Goal: Task Accomplishment & Management: Manage account settings

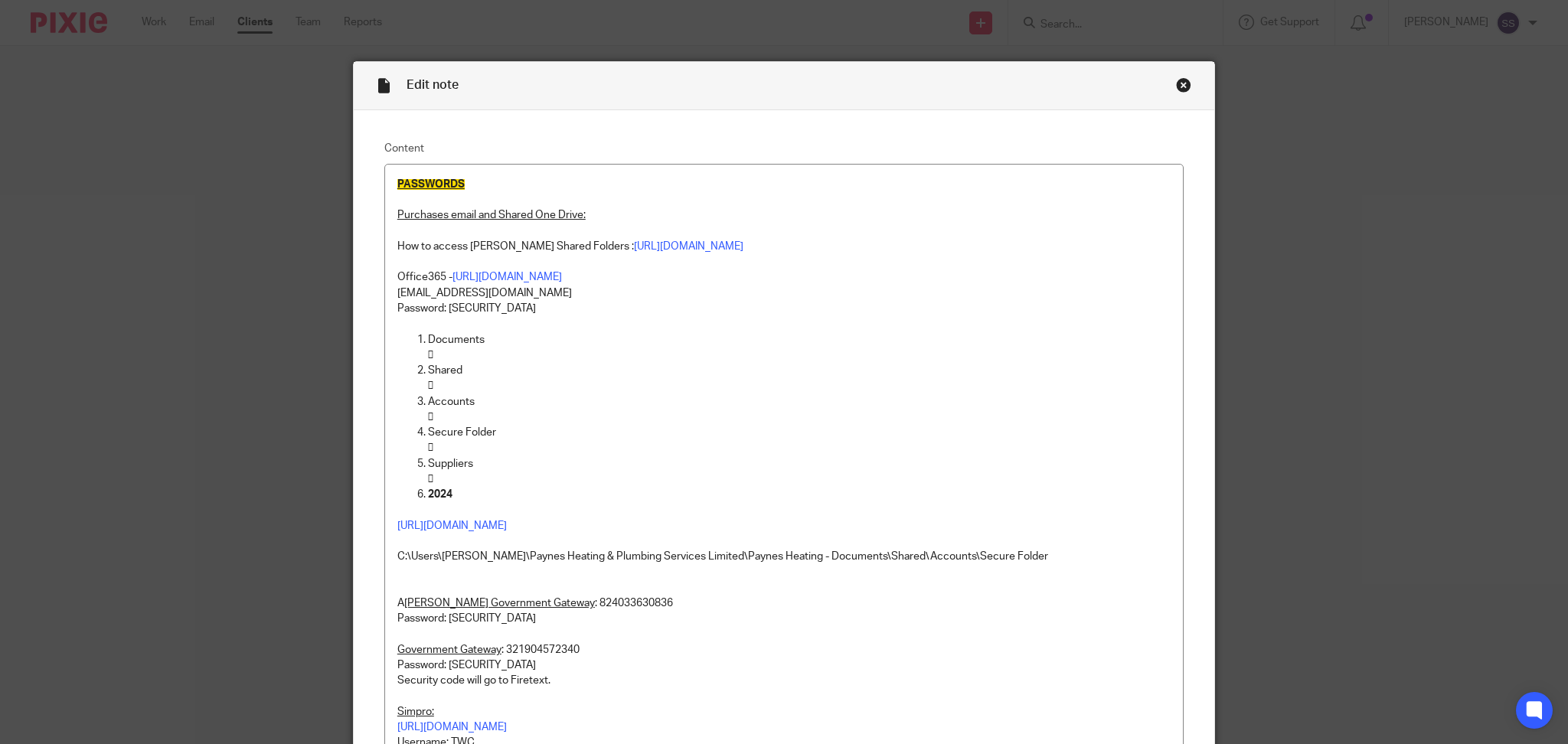
click at [1176, 80] on div "Close this dialog window" at bounding box center [1183, 85] width 15 height 15
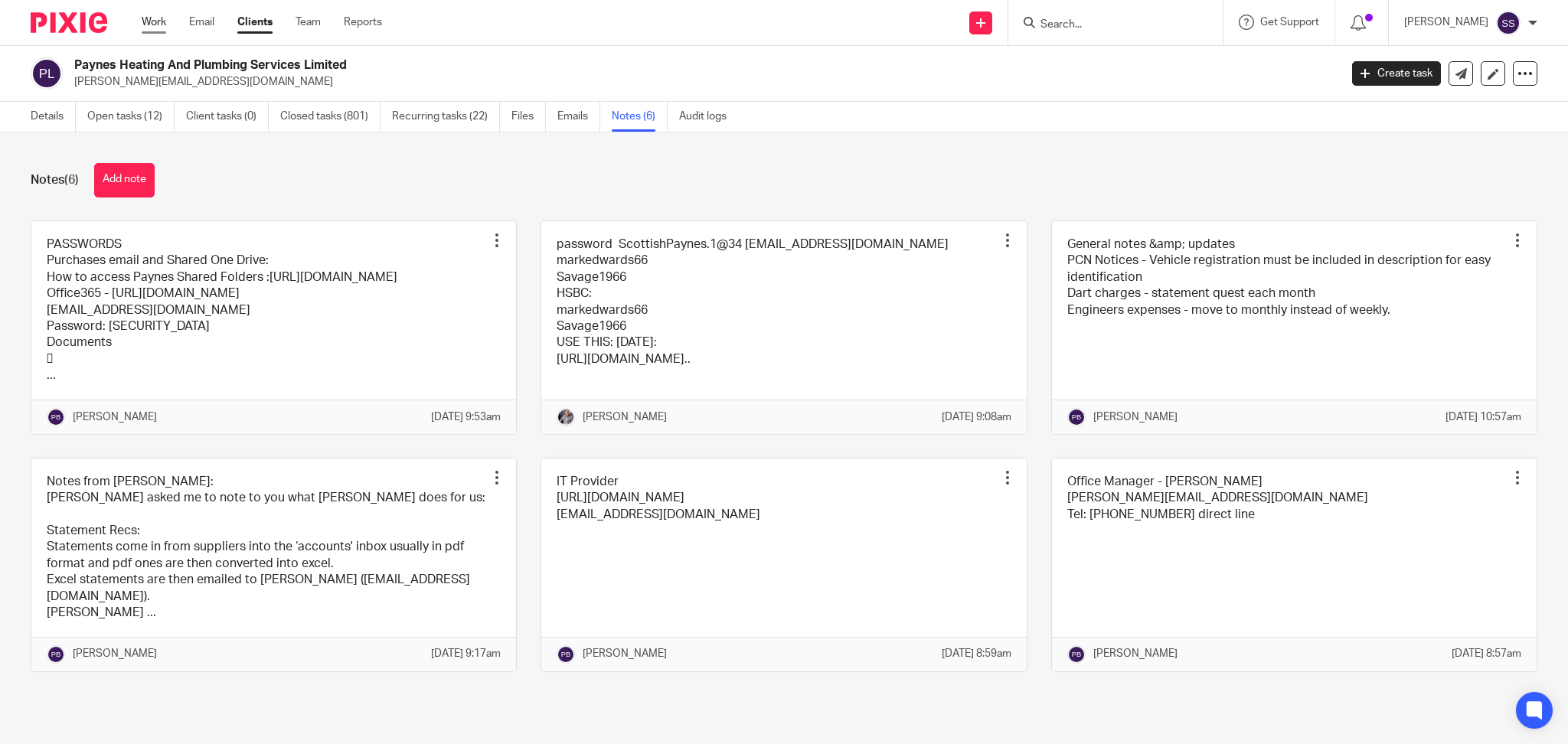
click at [162, 16] on link "Work" at bounding box center [154, 22] width 25 height 15
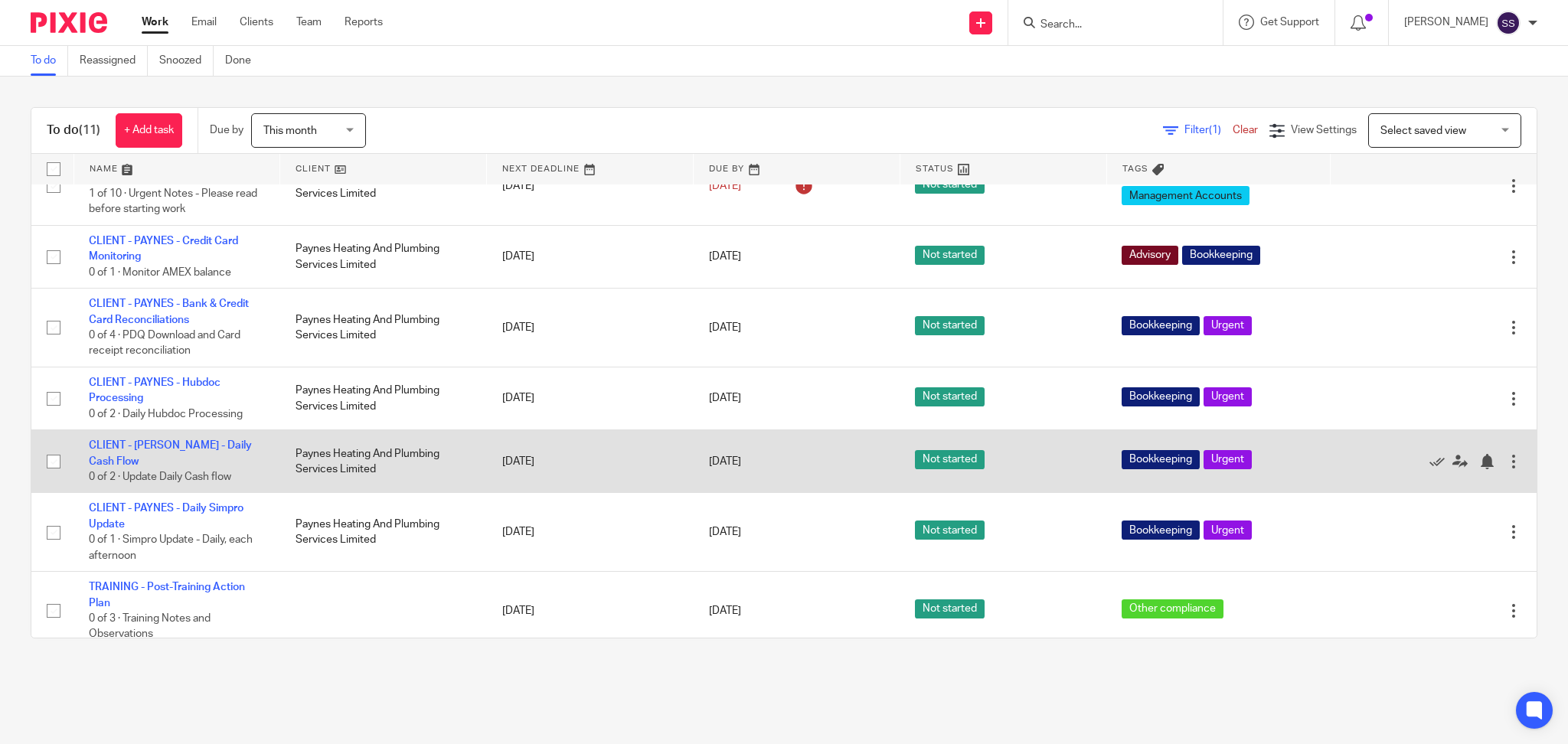
scroll to position [339, 0]
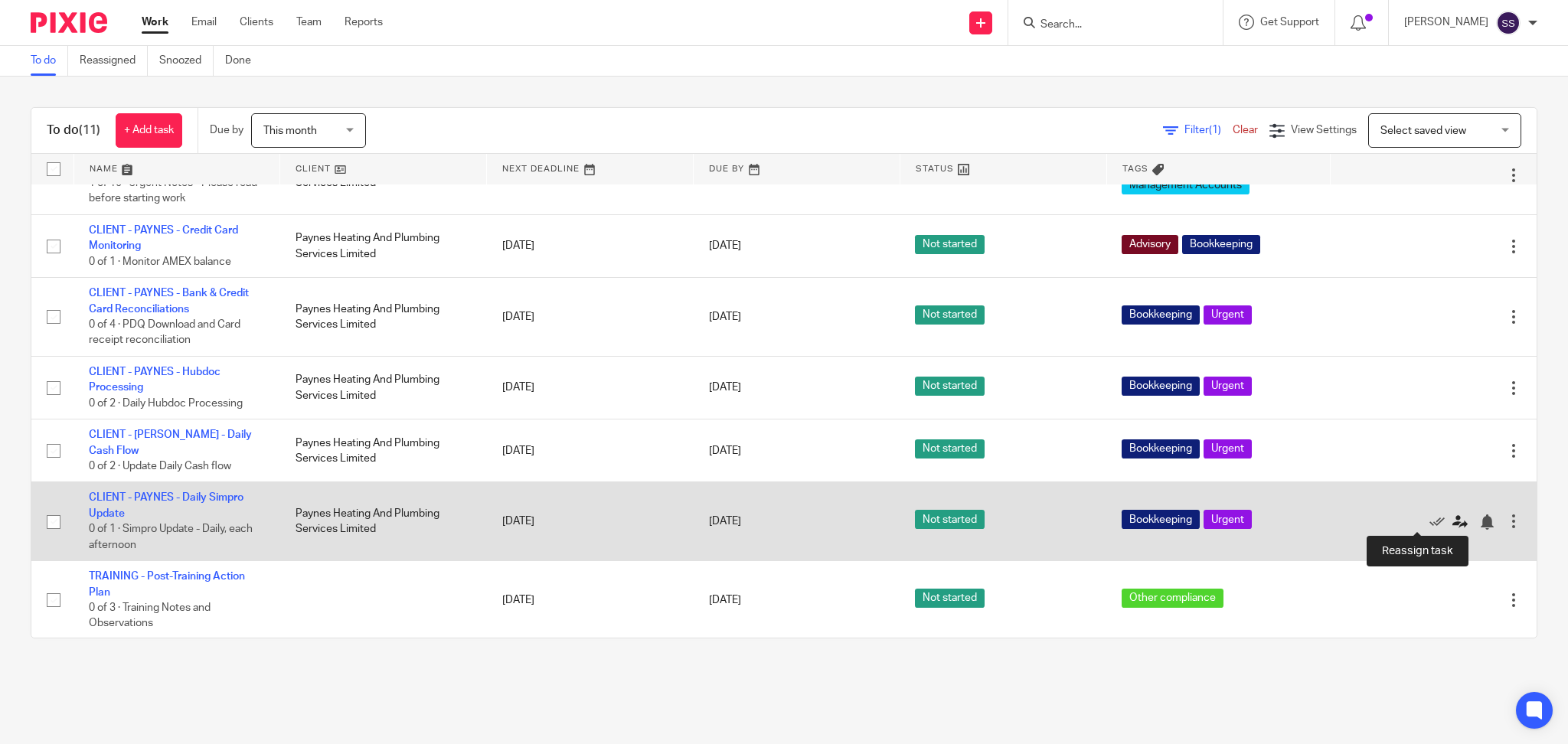
click at [1452, 522] on icon at bounding box center [1459, 522] width 15 height 15
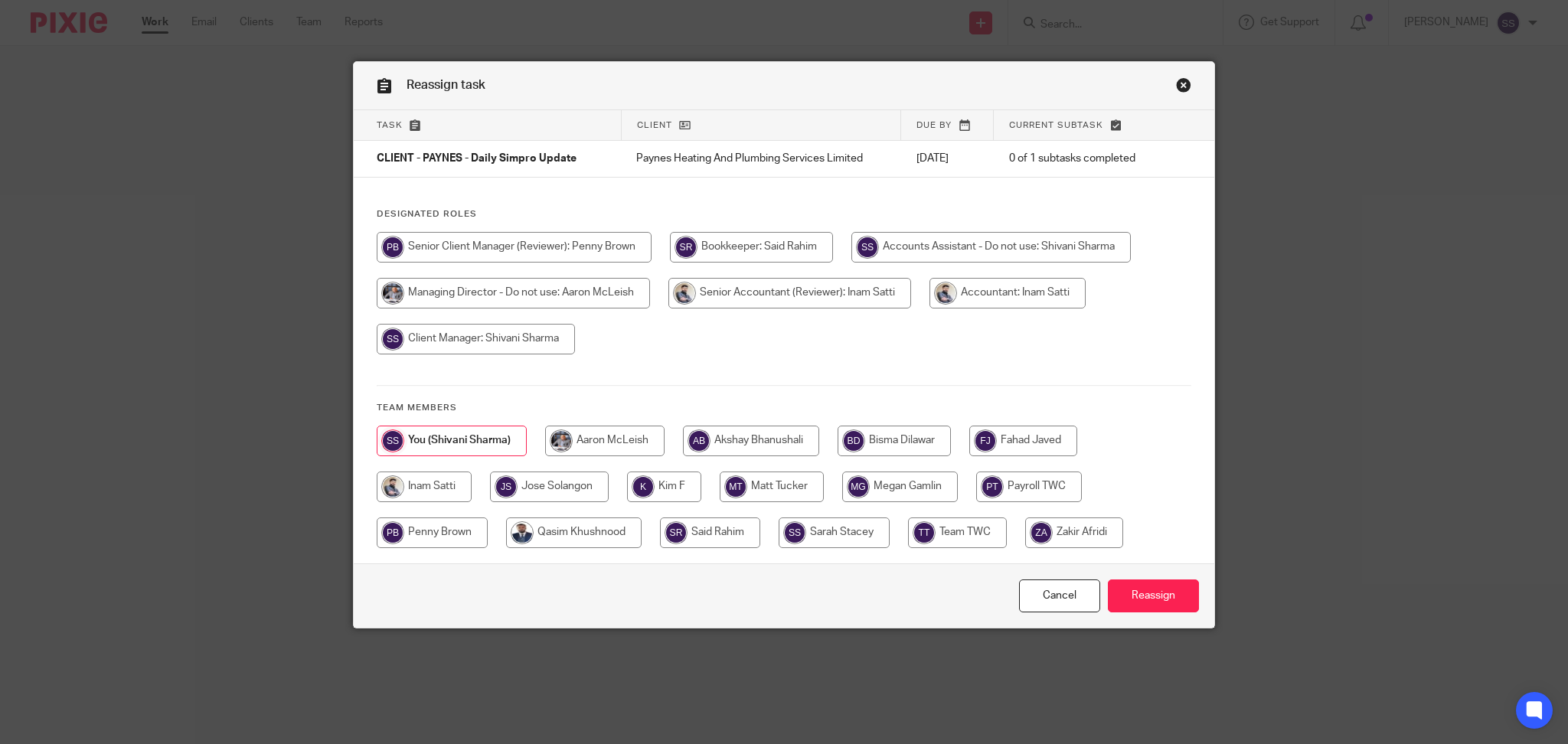
click at [530, 488] on input "radio" at bounding box center [549, 486] width 118 height 30
radio input "true"
click at [1162, 606] on input "Reassign" at bounding box center [1153, 595] width 91 height 33
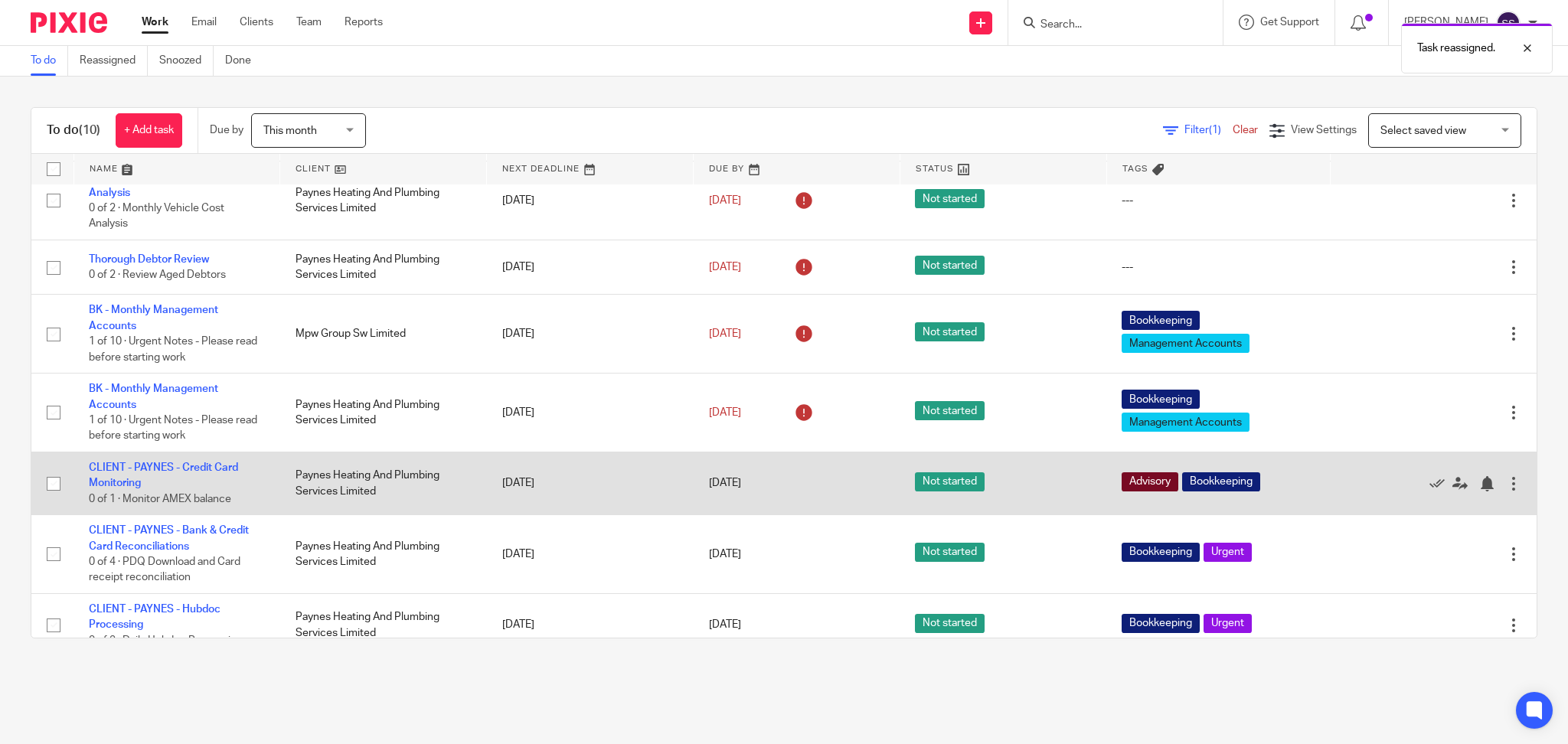
scroll to position [204, 0]
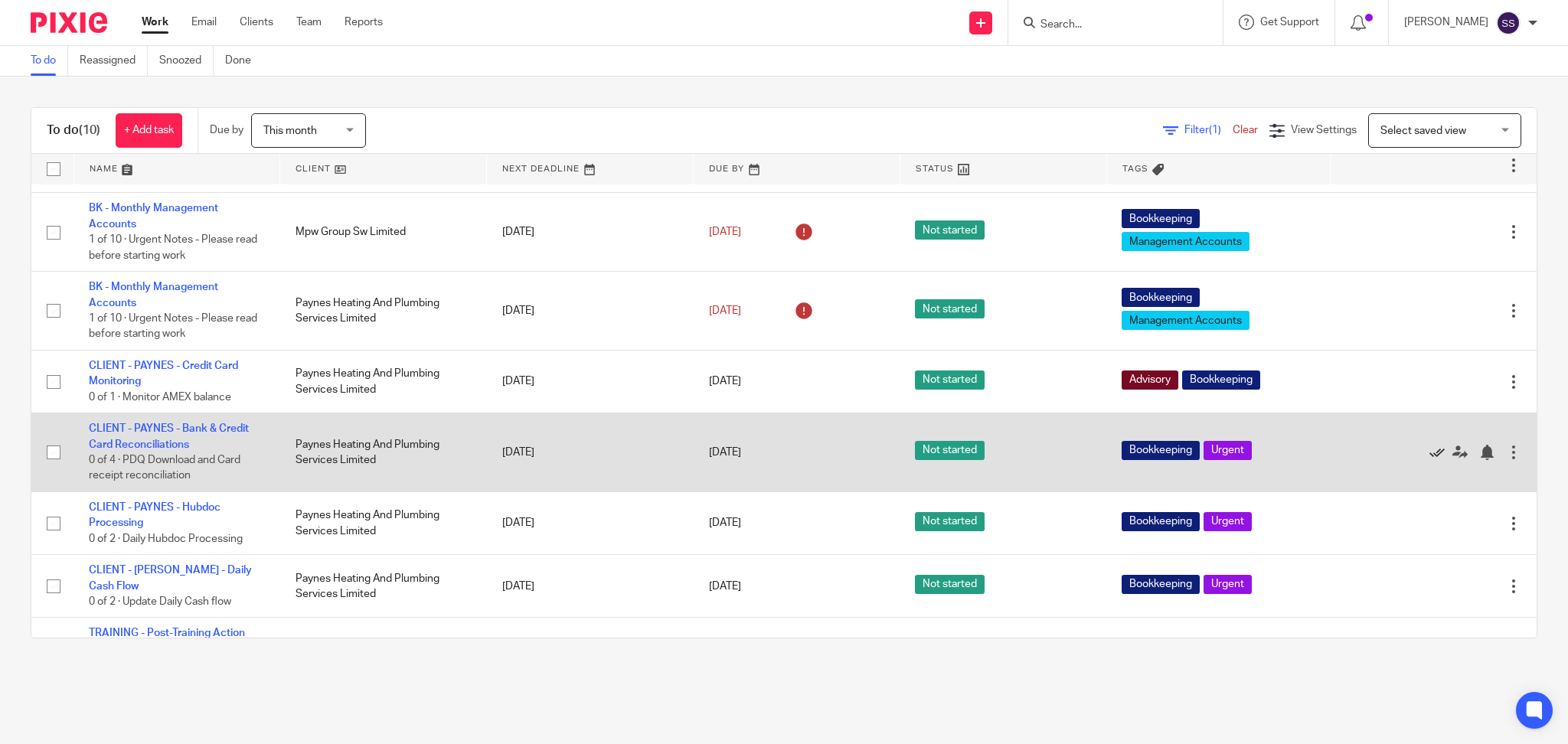
click at [1429, 450] on icon at bounding box center [1436, 452] width 15 height 15
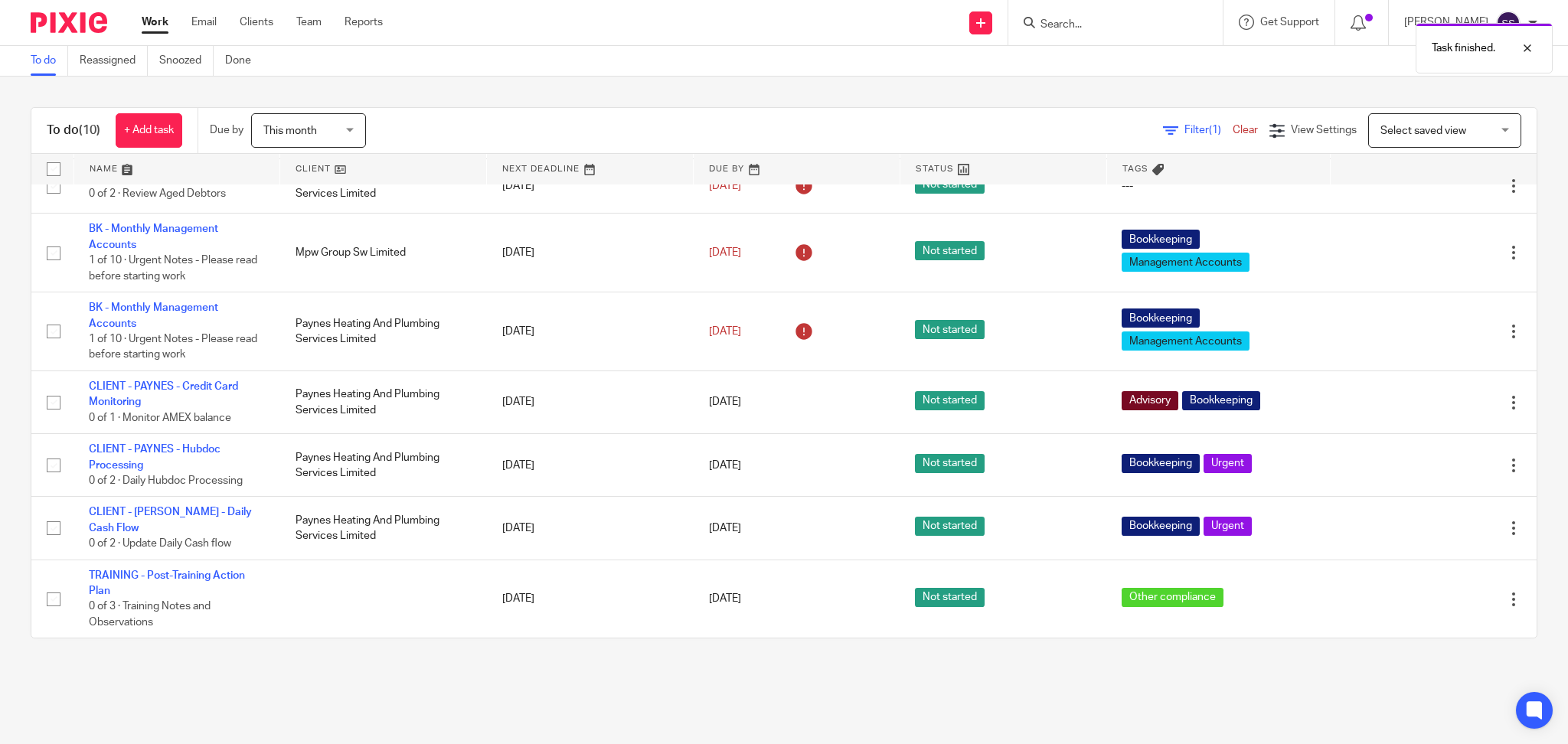
scroll to position [182, 0]
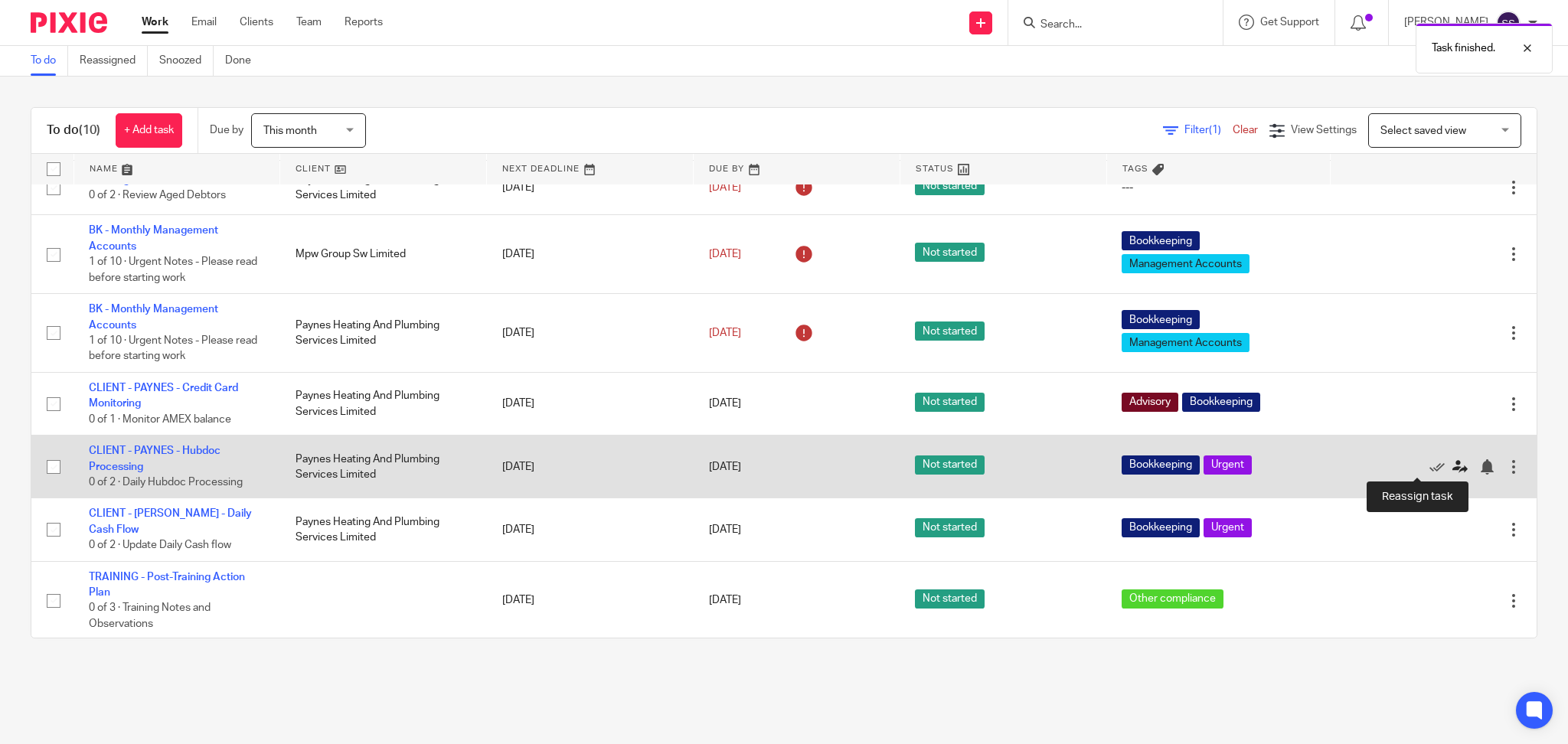
click at [1452, 469] on icon at bounding box center [1459, 466] width 15 height 15
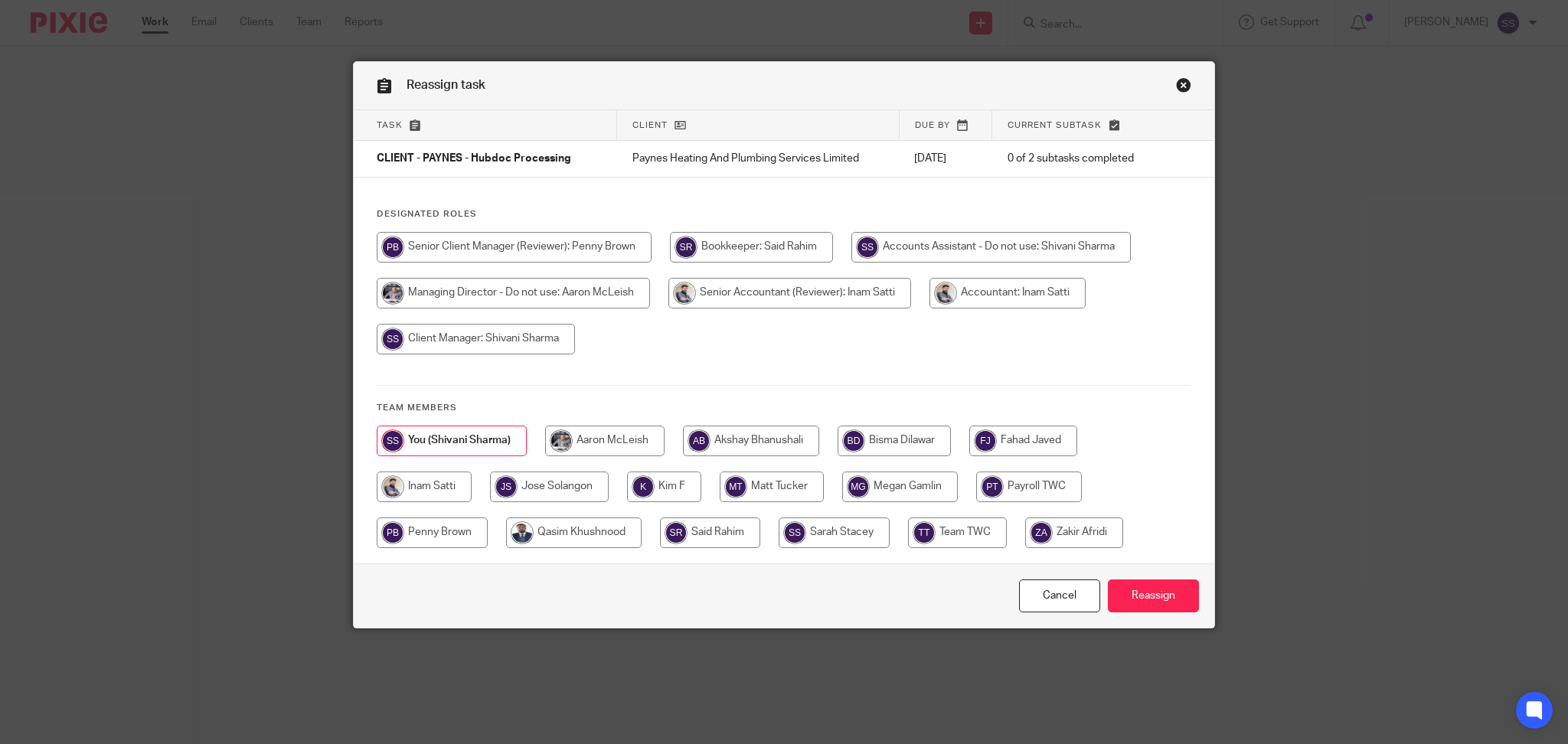
click at [508, 494] on input "radio" at bounding box center [549, 486] width 118 height 30
radio input "true"
click at [1171, 595] on input "Reassign" at bounding box center [1153, 595] width 91 height 33
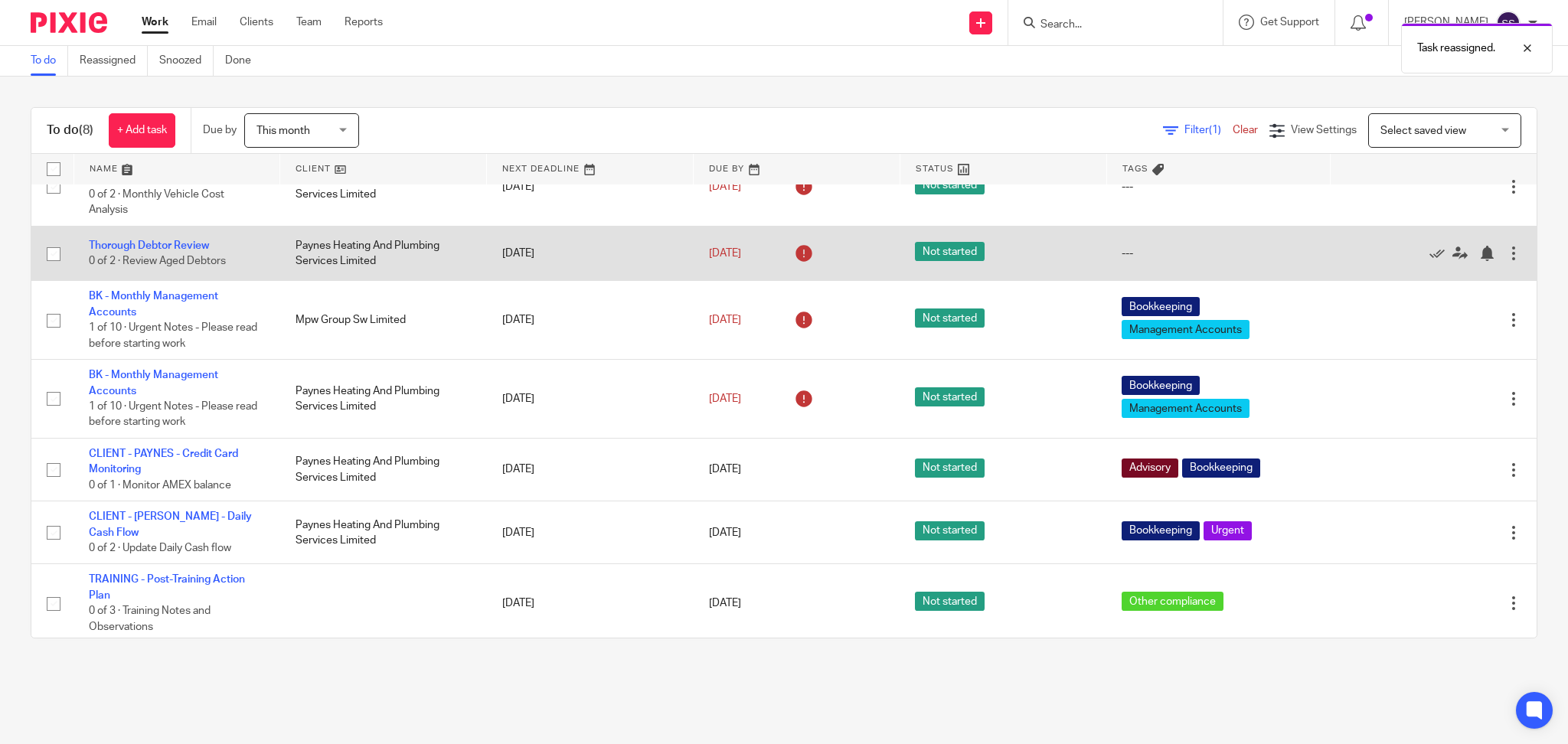
scroll to position [118, 0]
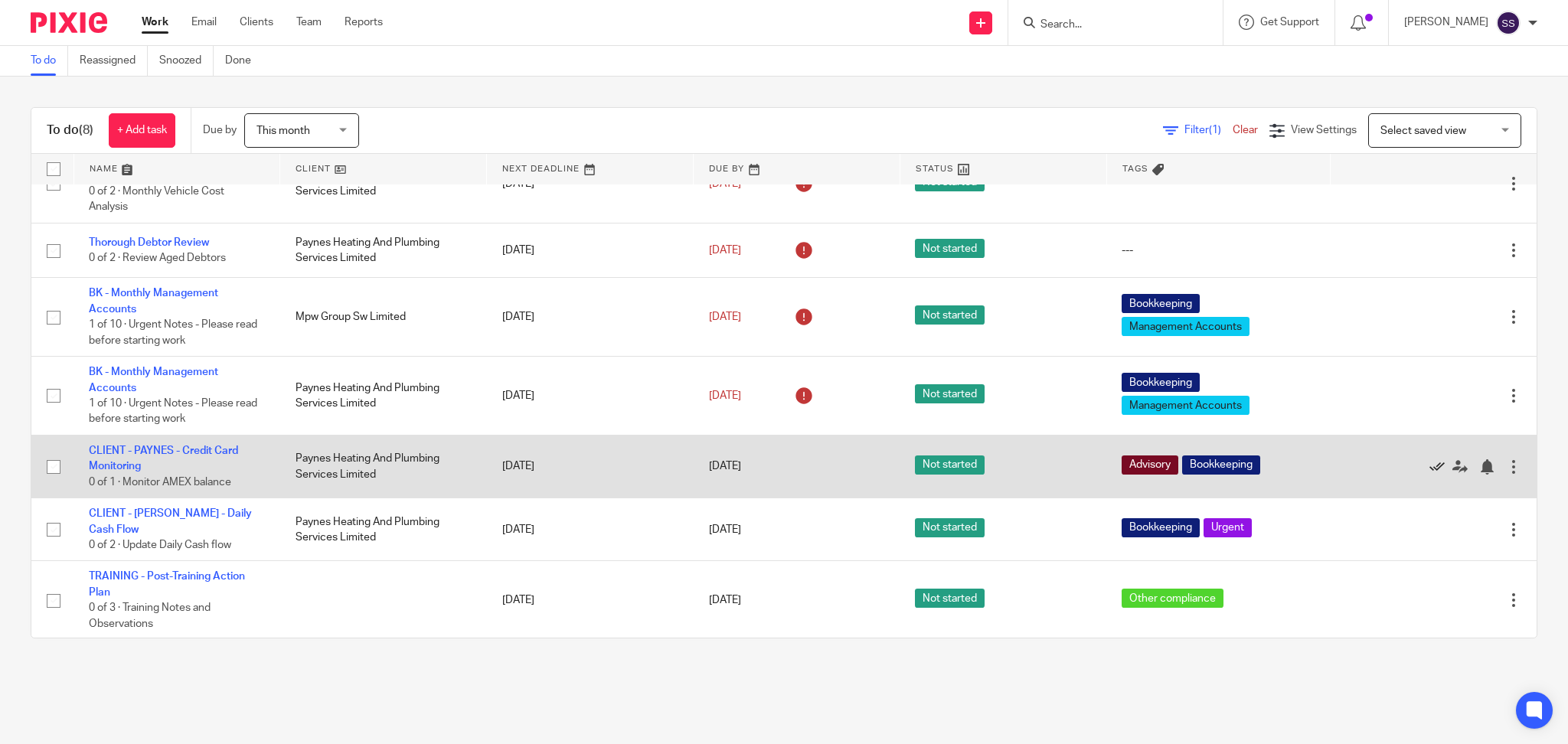
click at [1429, 466] on icon at bounding box center [1436, 466] width 15 height 15
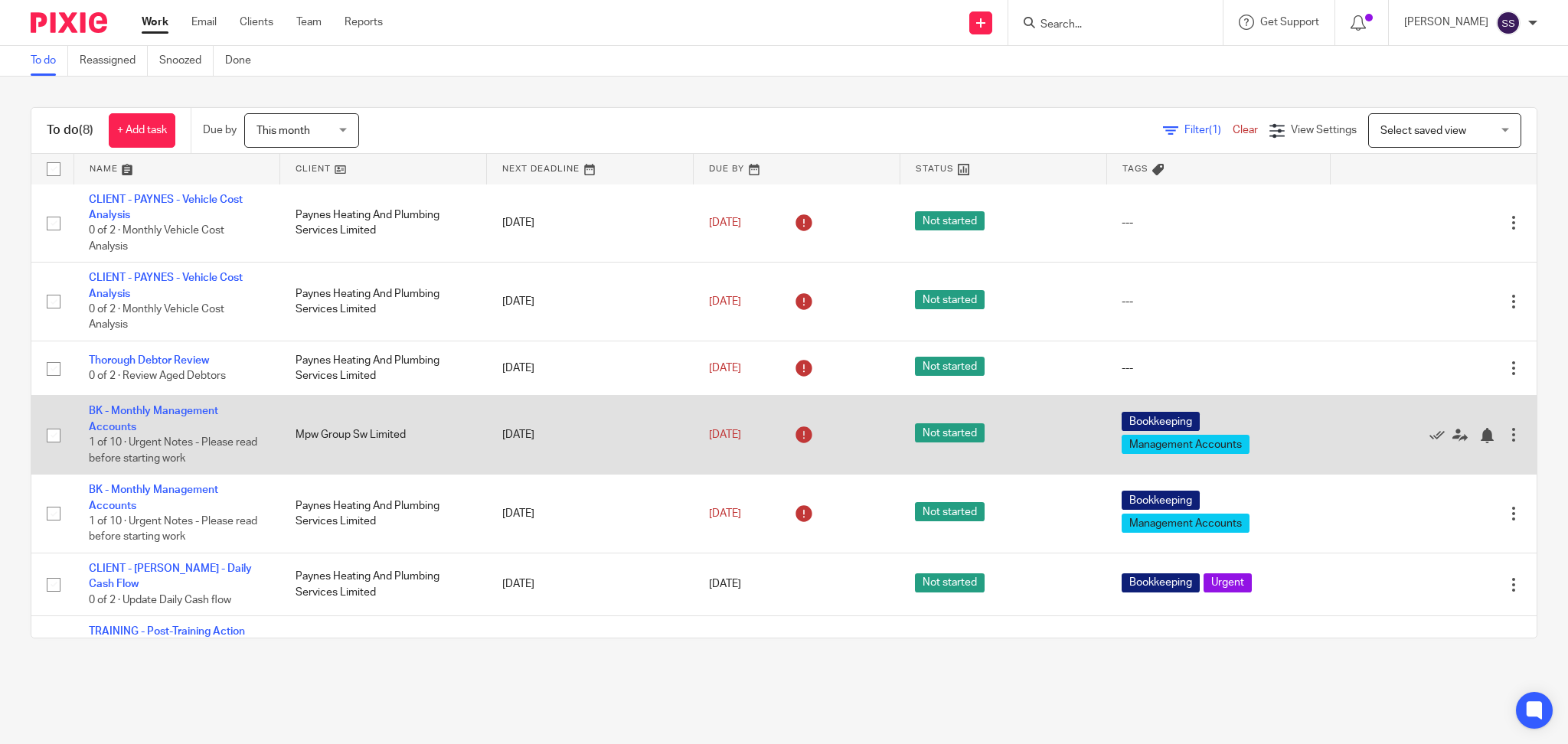
scroll to position [0, 0]
